Goal: Information Seeking & Learning: Check status

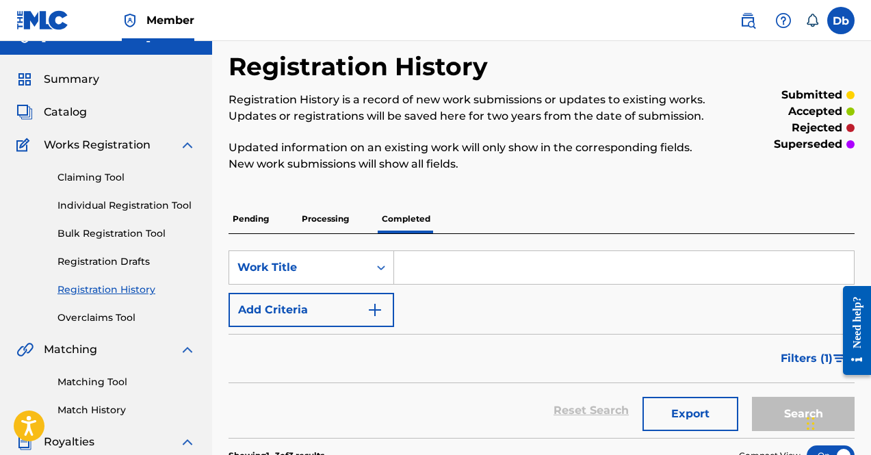
scroll to position [14, 0]
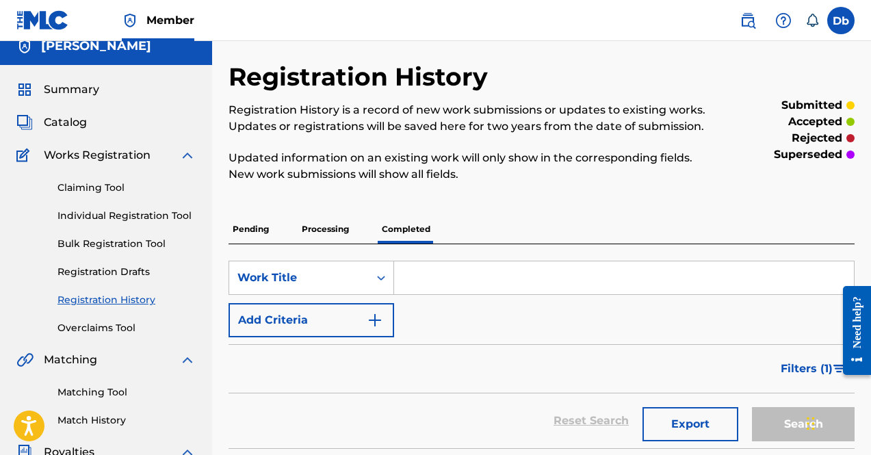
click at [302, 235] on p "Processing" at bounding box center [325, 229] width 55 height 29
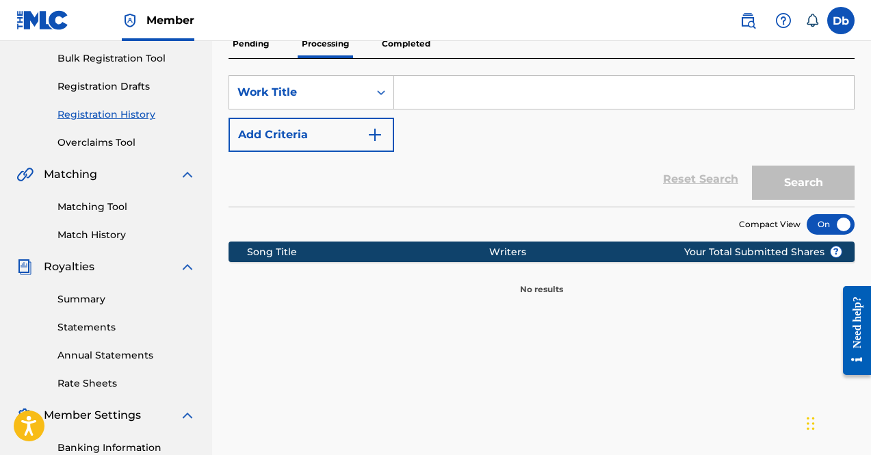
scroll to position [200, 0]
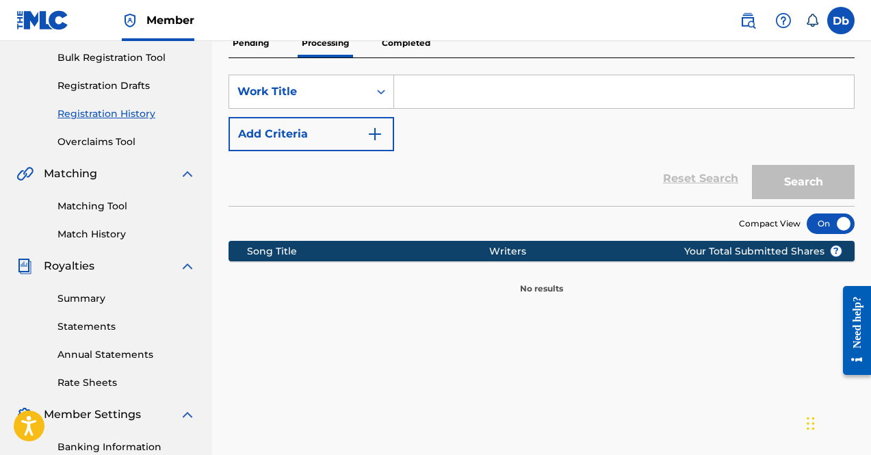
click at [246, 42] on p "Pending" at bounding box center [250, 43] width 44 height 29
